Goal: Register for event/course

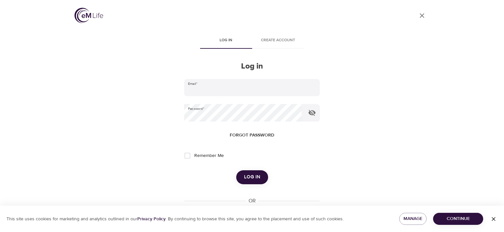
type input "[EMAIL_ADDRESS][DOMAIN_NAME]"
click at [187, 156] on input "Remember Me" at bounding box center [188, 156] width 14 height 14
checkbox input "true"
click at [258, 177] on span "Log in" at bounding box center [252, 177] width 16 height 8
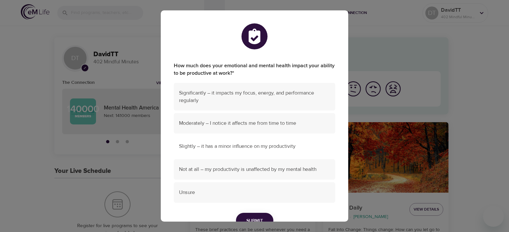
click at [230, 147] on span "Slightly – it has a minor influence on my productivity" at bounding box center [254, 146] width 151 height 7
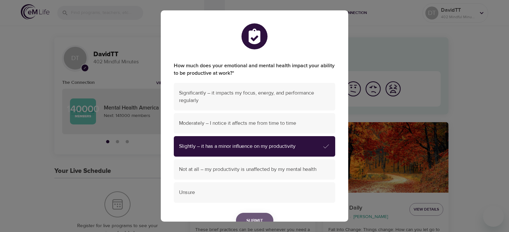
click at [249, 216] on button "Submit" at bounding box center [254, 221] width 37 height 16
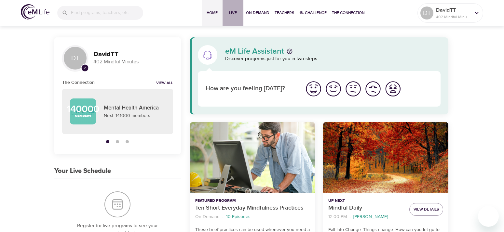
click at [234, 13] on span "Live" at bounding box center [233, 12] width 16 height 7
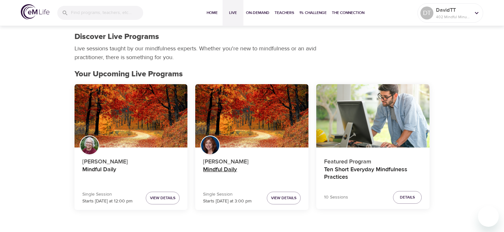
click at [219, 168] on h4 "Mindful Daily" at bounding box center [252, 174] width 98 height 16
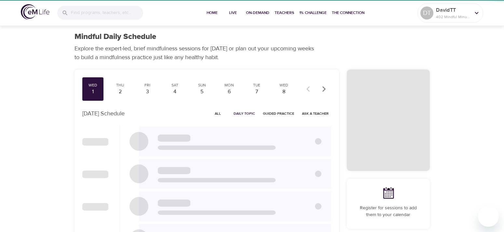
checkbox input "true"
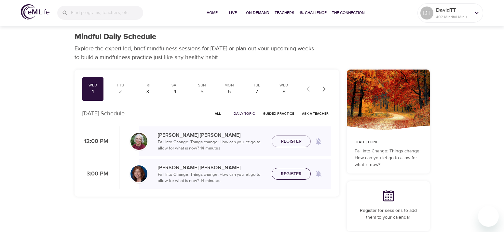
click at [290, 172] on span "Register" at bounding box center [291, 174] width 21 height 8
click at [122, 91] on div "2" at bounding box center [120, 91] width 16 height 7
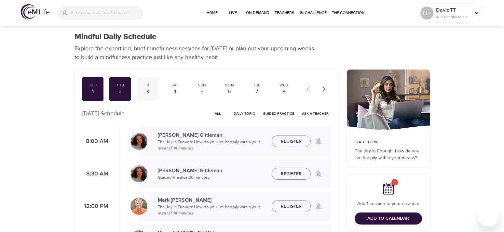
click at [148, 91] on div "3" at bounding box center [147, 91] width 16 height 7
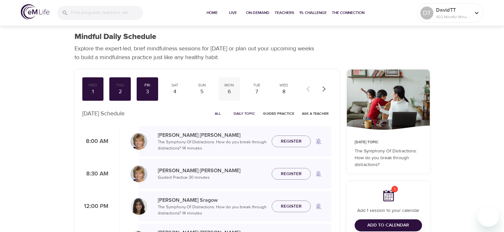
click at [232, 89] on div "6" at bounding box center [229, 91] width 16 height 7
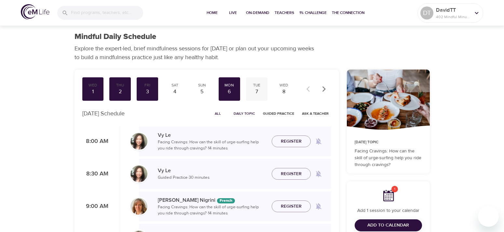
click at [256, 88] on div "Tue" at bounding box center [257, 86] width 16 height 6
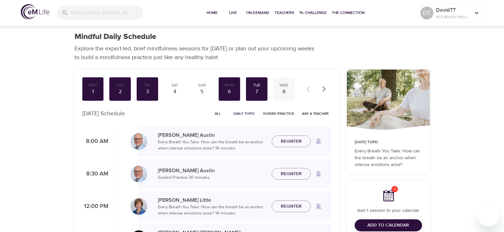
click at [284, 92] on div "8" at bounding box center [284, 91] width 16 height 7
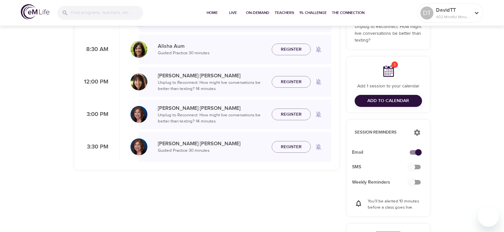
scroll to position [130, 0]
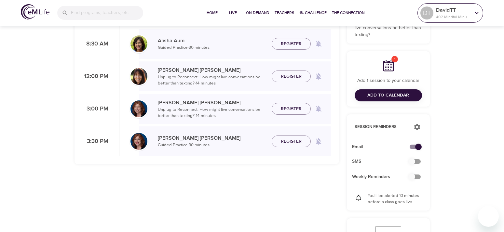
click at [476, 12] on icon at bounding box center [476, 12] width 7 height 7
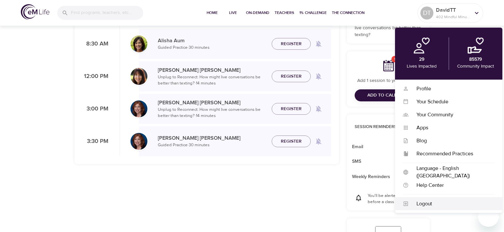
click at [422, 203] on div "Logout" at bounding box center [452, 203] width 86 height 7
